Goal: Task Accomplishment & Management: Use online tool/utility

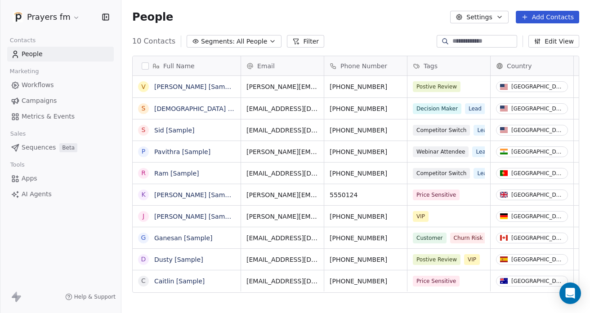
scroll to position [269, 462]
click at [63, 18] on html "Prayers fm Contacts People Marketing Workflows Campaigns Metrics & Events Sales…" at bounding box center [295, 156] width 590 height 313
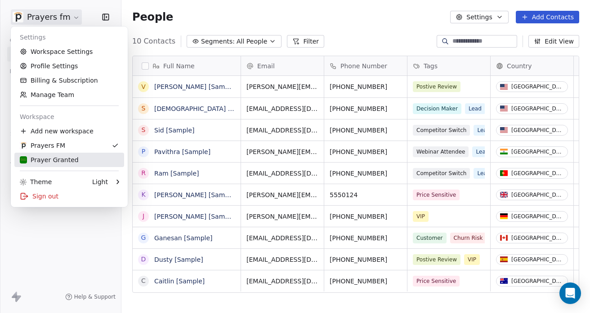
click at [54, 158] on div "Prayer Granted" at bounding box center [49, 159] width 59 height 9
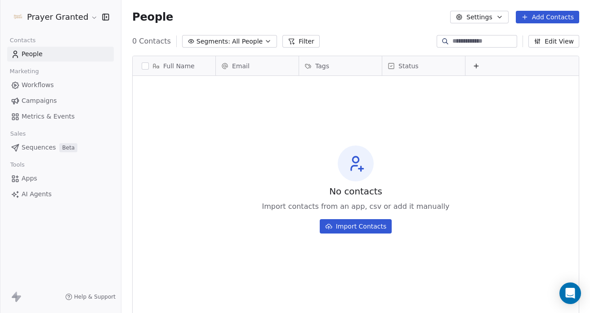
scroll to position [269, 462]
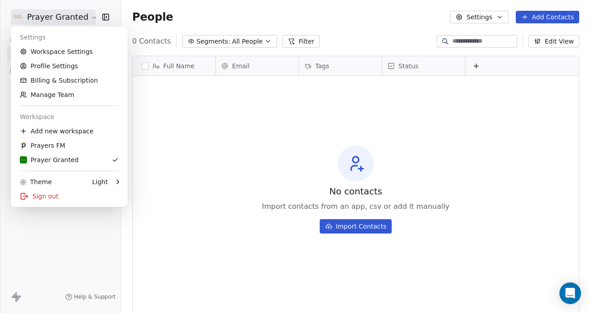
click at [72, 18] on html "Prayer Granted Contacts People Marketing Workflows Campaigns Metrics & Events S…" at bounding box center [295, 156] width 590 height 313
click at [50, 161] on div "Prayer Granted" at bounding box center [49, 159] width 59 height 9
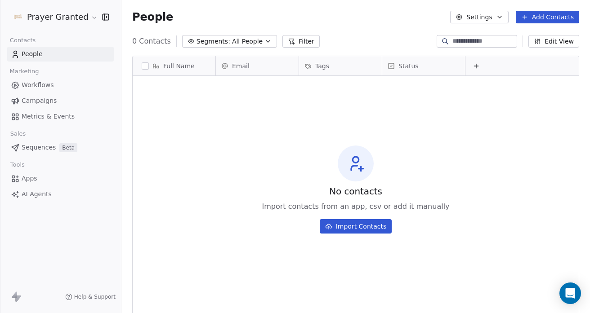
click at [40, 86] on span "Workflows" at bounding box center [38, 84] width 32 height 9
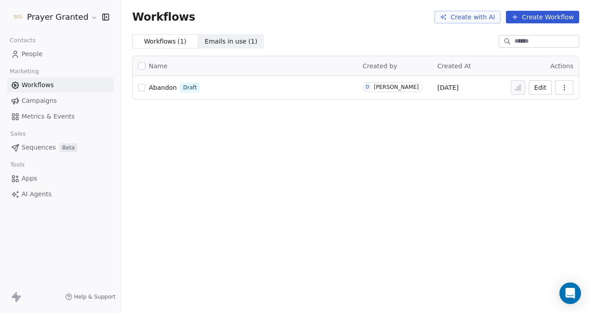
click at [163, 87] on span "Abandon" at bounding box center [163, 87] width 28 height 7
click at [540, 18] on button "Create Workflow" at bounding box center [542, 17] width 73 height 13
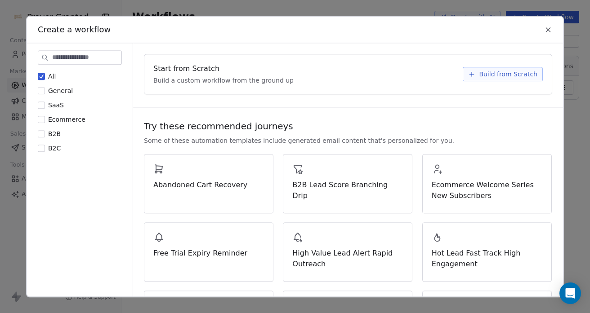
click at [479, 74] on span "Build from Scratch" at bounding box center [508, 74] width 58 height 9
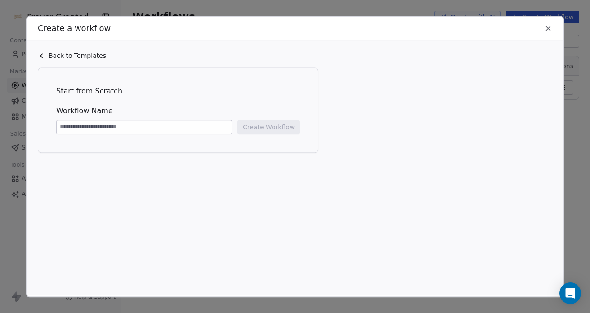
click at [106, 125] on input at bounding box center [144, 126] width 175 height 13
type input "*"
drag, startPoint x: 130, startPoint y: 132, endPoint x: 48, endPoint y: 129, distance: 82.3
click at [48, 129] on div "**********" at bounding box center [178, 110] width 262 height 67
type input "**********"
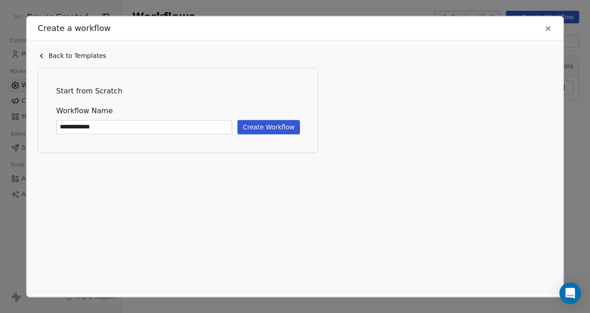
click at [269, 125] on button "Create Workflow" at bounding box center [268, 127] width 62 height 14
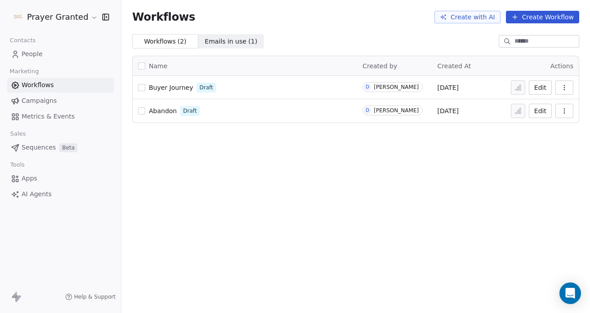
click at [173, 86] on span "Buyer Journey" at bounding box center [171, 87] width 44 height 7
click at [166, 112] on span "Abandon" at bounding box center [163, 110] width 28 height 7
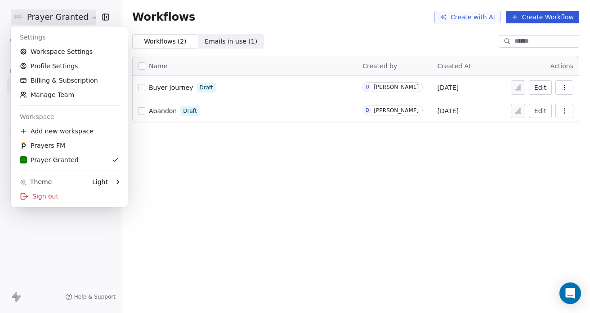
click at [42, 19] on html "Prayer Granted Contacts People Marketing Workflows Campaigns Metrics & Events S…" at bounding box center [295, 156] width 590 height 313
click at [69, 55] on link "Workspace Settings" at bounding box center [69, 51] width 110 height 14
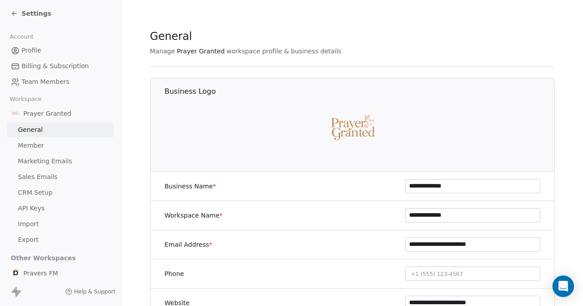
click at [50, 160] on span "Marketing Emails" at bounding box center [45, 161] width 54 height 9
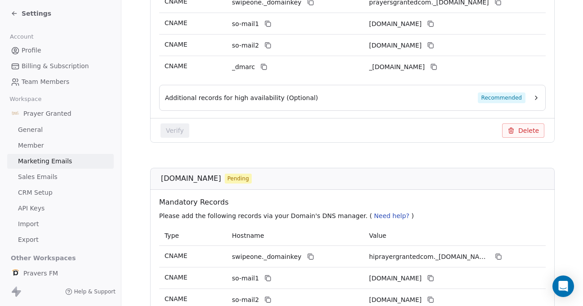
scroll to position [280, 0]
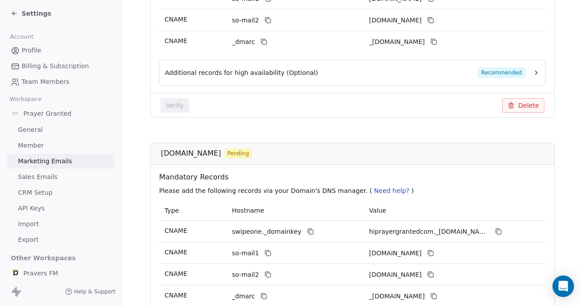
drag, startPoint x: 231, startPoint y: 152, endPoint x: 139, endPoint y: 152, distance: 91.7
click at [139, 152] on section "Marketing Emails Manage Domains, Health, and Categories for your marketing emai…" at bounding box center [352, 68] width 462 height 696
click at [165, 154] on span "[DOMAIN_NAME]" at bounding box center [191, 153] width 60 height 11
drag, startPoint x: 160, startPoint y: 154, endPoint x: 230, endPoint y: 154, distance: 69.2
click at [221, 154] on span "[DOMAIN_NAME]" at bounding box center [191, 153] width 60 height 11
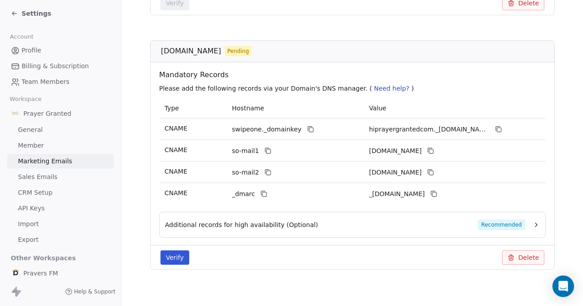
scroll to position [8, 0]
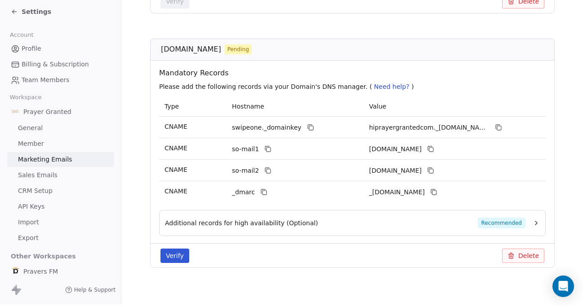
click at [537, 218] on button "Additional records for high availability (Optional) Recommended" at bounding box center [352, 223] width 375 height 11
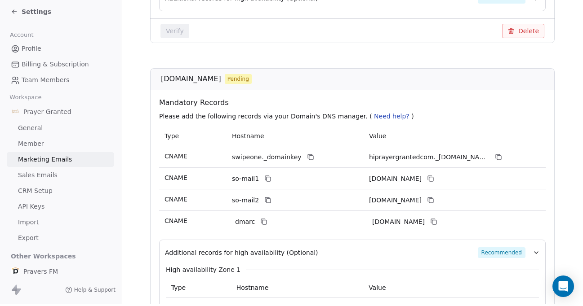
scroll to position [352, 0]
click at [274, 74] on div "[DOMAIN_NAME] Pending" at bounding box center [355, 79] width 389 height 11
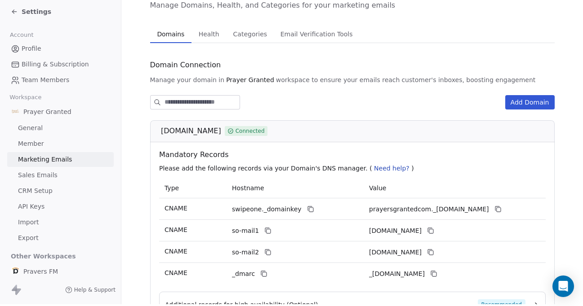
scroll to position [53, 0]
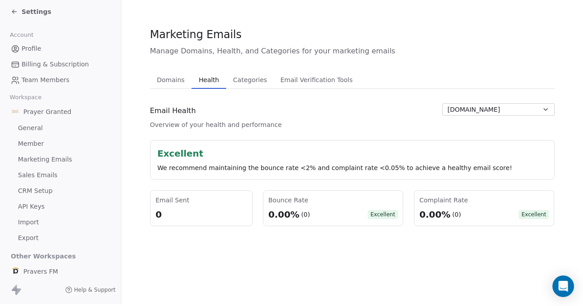
click at [258, 74] on span "Categories" at bounding box center [250, 80] width 41 height 13
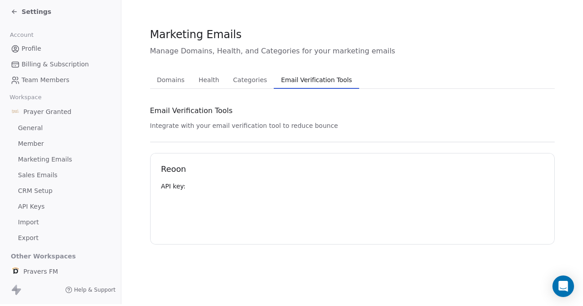
click at [330, 79] on span "Email Verification Tools" at bounding box center [316, 80] width 78 height 13
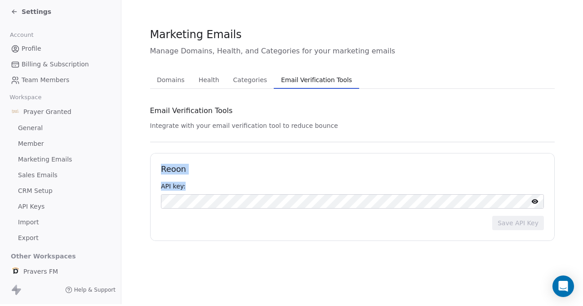
drag, startPoint x: 161, startPoint y: 163, endPoint x: 225, endPoint y: 183, distance: 66.9
click at [225, 183] on div "Reoon API key: Save API Key" at bounding box center [352, 197] width 404 height 88
click at [225, 183] on div "API key:" at bounding box center [352, 186] width 383 height 9
click at [36, 7] on span "Settings" at bounding box center [37, 11] width 30 height 9
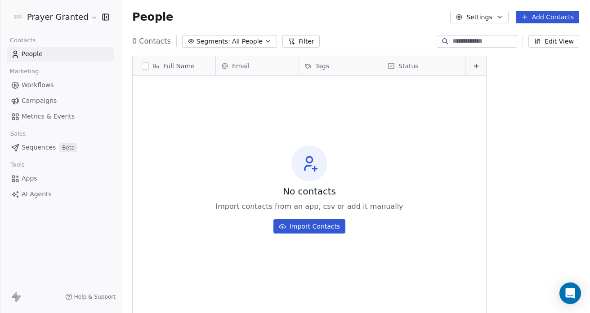
scroll to position [269, 462]
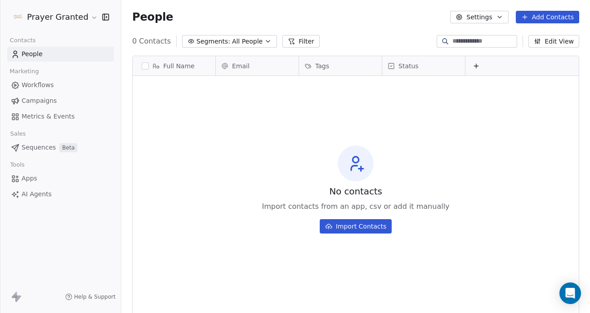
click at [38, 193] on span "AI Agents" at bounding box center [37, 194] width 30 height 9
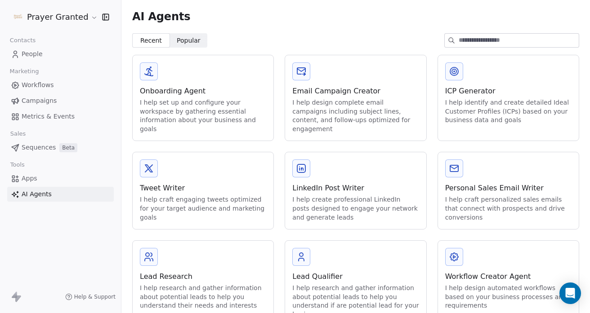
click at [30, 86] on span "Workflows" at bounding box center [38, 84] width 32 height 9
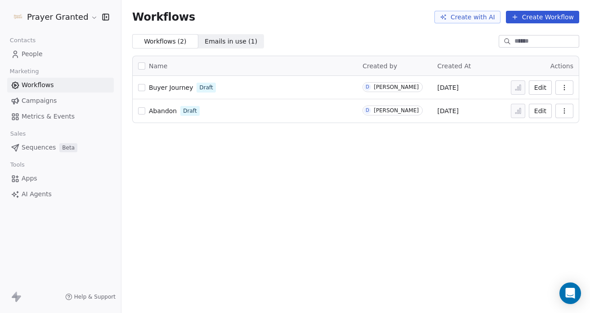
click at [222, 41] on span "Emails in use ( 1 )" at bounding box center [230, 41] width 53 height 9
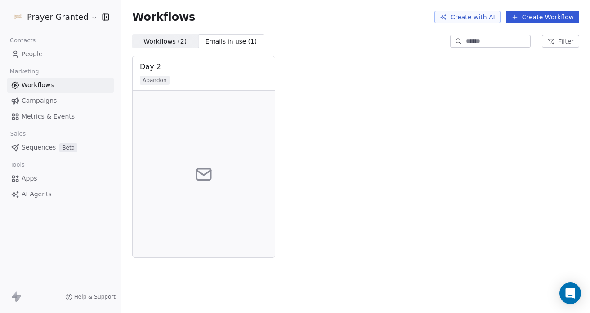
click at [160, 39] on span "Workflows ( 2 )" at bounding box center [164, 41] width 43 height 9
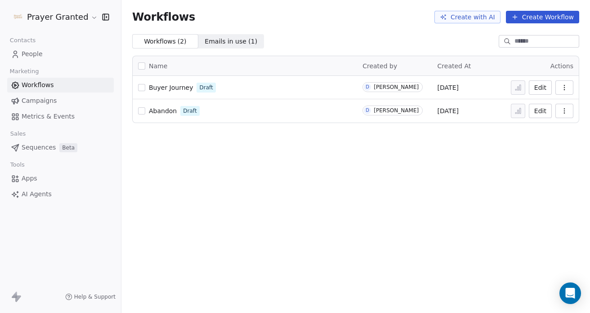
click at [209, 40] on span "Emails in use ( 1 )" at bounding box center [230, 41] width 53 height 9
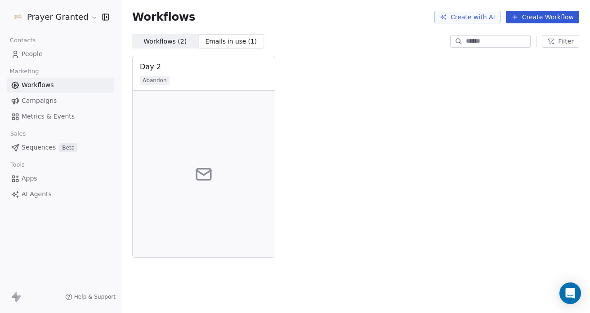
click at [155, 34] on div "Workflows Create with AI Create Workflow" at bounding box center [355, 17] width 468 height 34
click at [168, 44] on span "Workflows ( 2 )" at bounding box center [164, 41] width 43 height 9
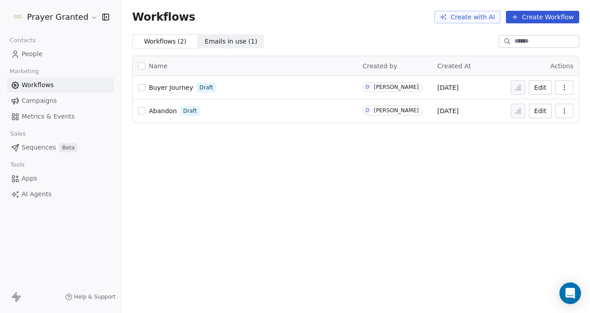
click at [220, 40] on span "Emails in use ( 1 )" at bounding box center [230, 41] width 53 height 9
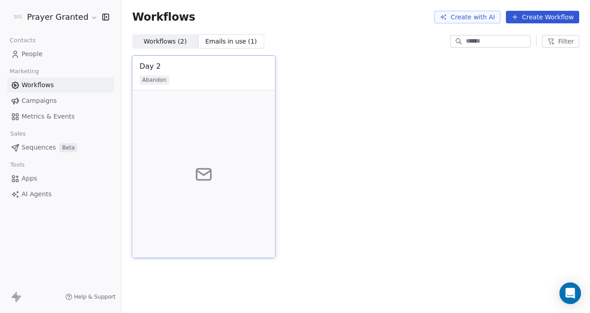
click at [201, 128] on div at bounding box center [203, 174] width 143 height 168
click at [212, 75] on div "Abandon" at bounding box center [203, 79] width 128 height 9
click at [188, 176] on div at bounding box center [203, 174] width 143 height 168
click at [156, 40] on span "Workflows ( 2 )" at bounding box center [164, 41] width 43 height 9
